Goal: Information Seeking & Learning: Learn about a topic

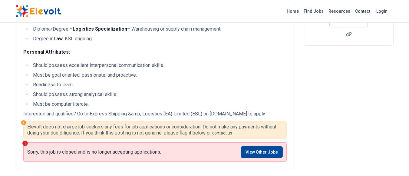
scroll to position [133, 0]
click at [257, 150] on link "View Other Jobs" at bounding box center [262, 152] width 42 height 12
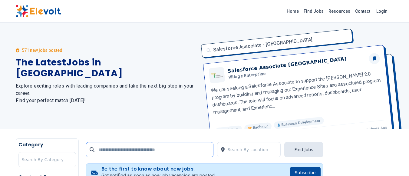
click at [141, 143] on input "text" at bounding box center [149, 149] width 127 height 15
click at [201, 149] on input "text" at bounding box center [149, 149] width 127 height 15
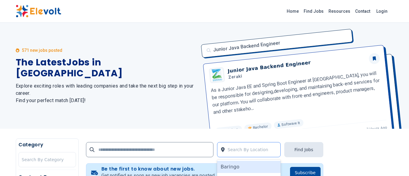
click at [224, 150] on icon at bounding box center [223, 149] width 4 height 5
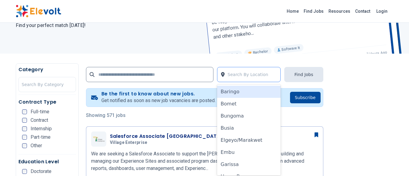
scroll to position [77, 0]
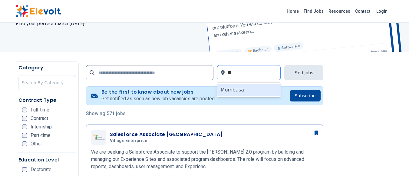
type input "***"
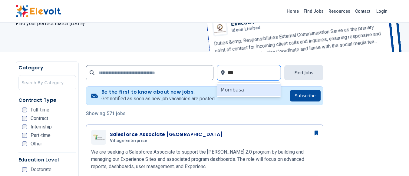
click at [239, 88] on div "Mombasa" at bounding box center [249, 90] width 64 height 12
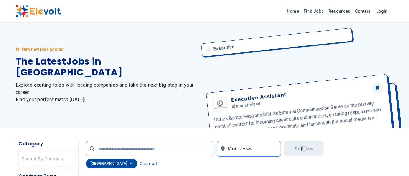
scroll to position [0, 0]
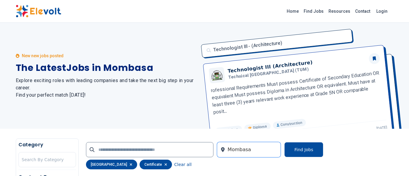
click at [127, 127] on div "New new jobs posted The Latest Jobs in [GEOGRAPHIC_DATA] Explore exciting roles…" at bounding box center [107, 76] width 182 height 106
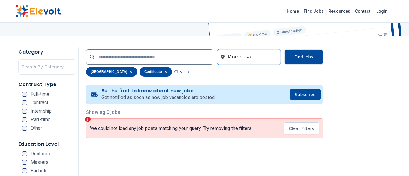
scroll to position [85, 0]
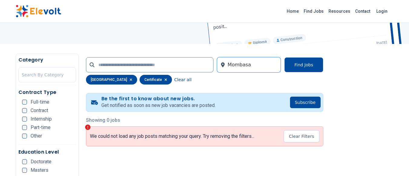
click at [145, 81] on div "certificate" at bounding box center [156, 80] width 32 height 10
click at [164, 79] on icon "button" at bounding box center [165, 79] width 2 height 2
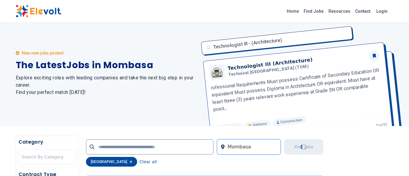
scroll to position [0, 0]
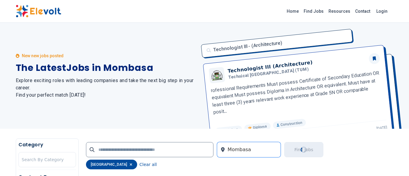
click at [44, 127] on div "New new jobs posted The Latest Jobs in [GEOGRAPHIC_DATA] Explore exciting roles…" at bounding box center [107, 76] width 182 height 106
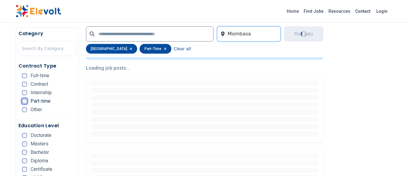
scroll to position [145, 0]
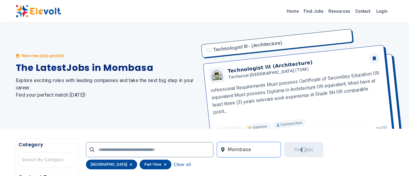
click at [75, 124] on div "New new jobs posted The Latest Jobs in [GEOGRAPHIC_DATA] Explore exciting roles…" at bounding box center [107, 76] width 182 height 106
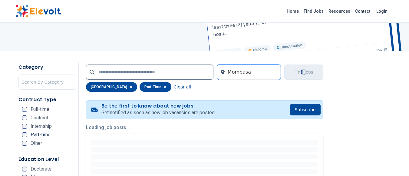
scroll to position [97, 0]
